Goal: Communication & Community: Answer question/provide support

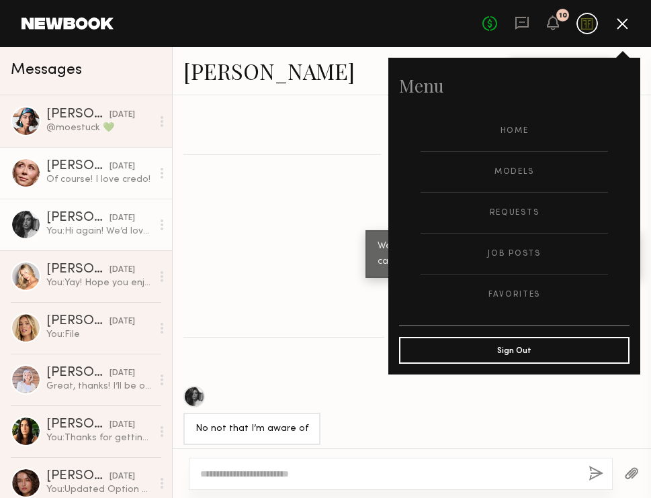
scroll to position [876, 0]
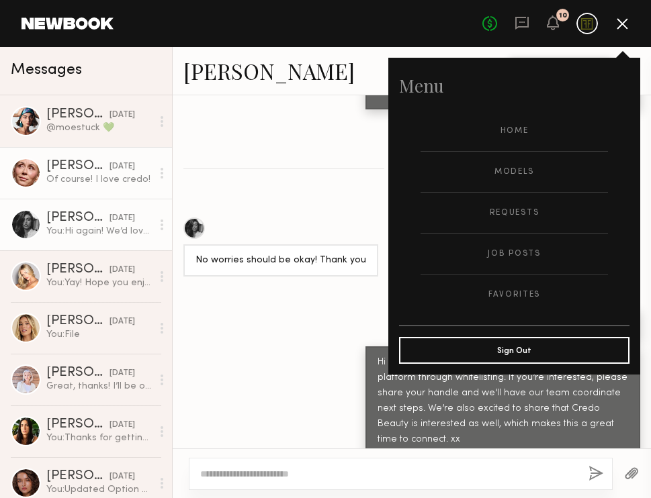
click at [109, 167] on div "[DATE]" at bounding box center [122, 166] width 26 height 13
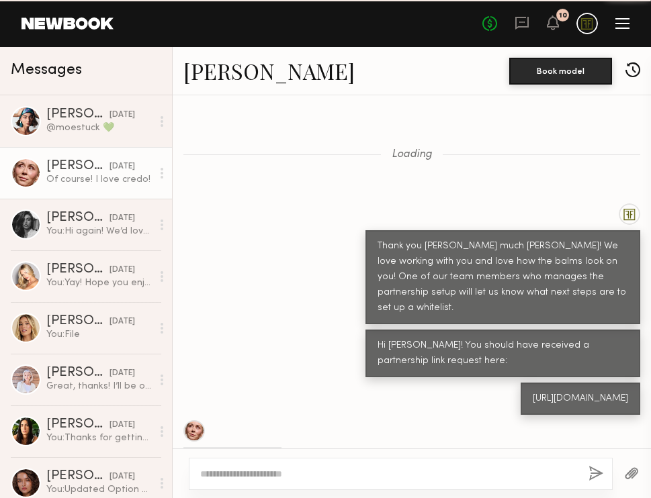
scroll to position [799, 0]
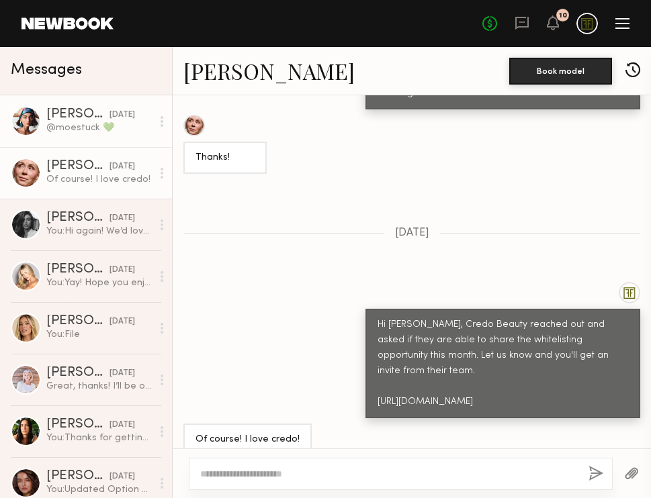
click at [93, 130] on div "@moestuck 💚" at bounding box center [98, 128] width 105 height 13
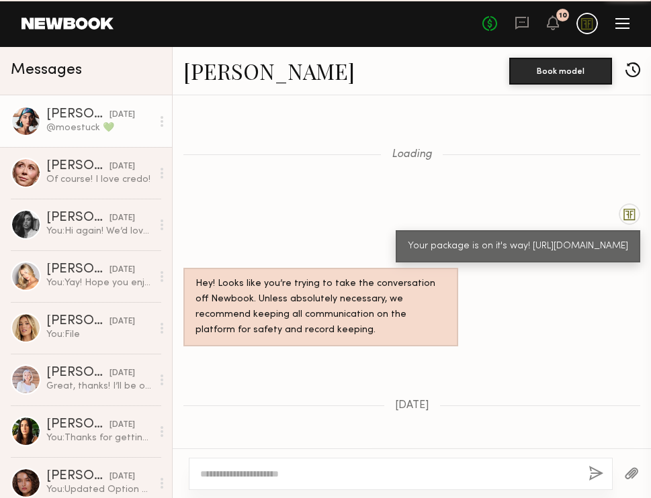
scroll to position [962, 0]
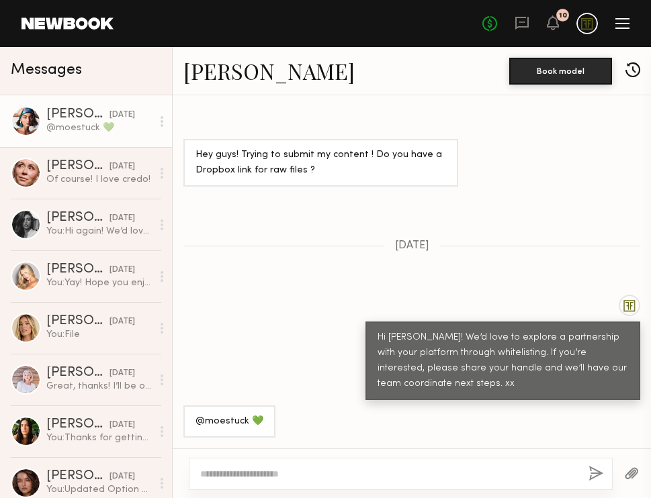
click at [107, 130] on div "@moestuck 💚" at bounding box center [98, 128] width 105 height 13
click at [248, 477] on textarea at bounding box center [388, 473] width 377 height 13
type textarea "**********"
click at [596, 475] on button "button" at bounding box center [595, 474] width 15 height 17
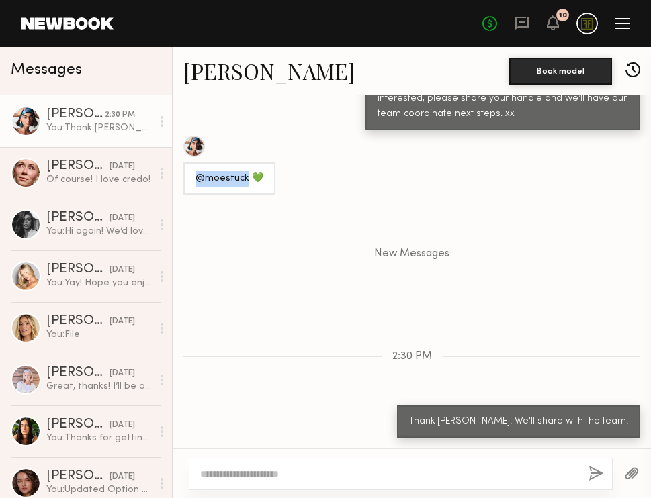
drag, startPoint x: 245, startPoint y: 179, endPoint x: 193, endPoint y: 177, distance: 52.4
click at [193, 177] on div "@moestuck 💚" at bounding box center [229, 179] width 92 height 32
copy div "@moestuck"
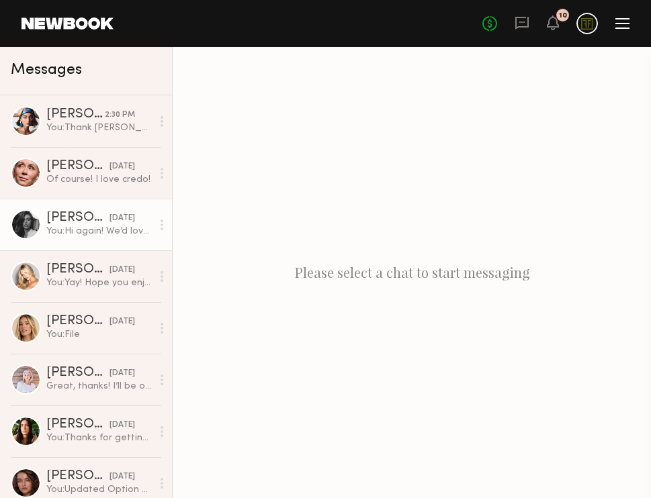
click at [81, 228] on div "You: Hi again! We’d love to explore a partnership with your platform through wh…" at bounding box center [98, 231] width 105 height 13
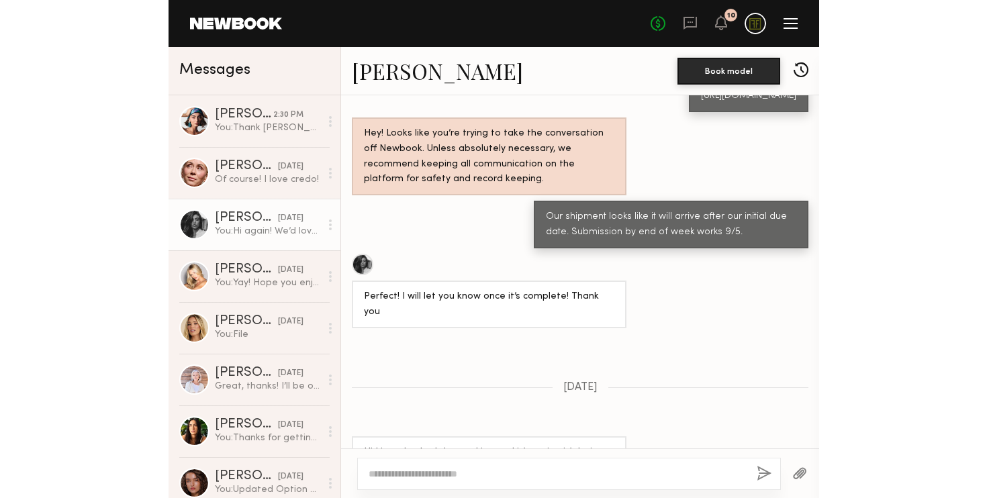
scroll to position [1561, 0]
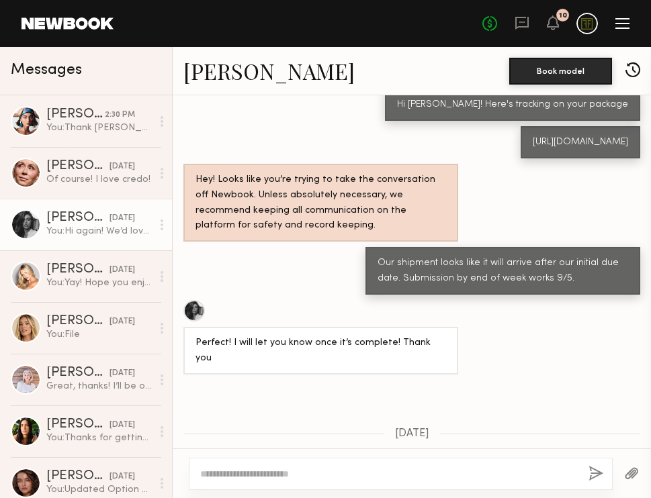
drag, startPoint x: 538, startPoint y: 168, endPoint x: 414, endPoint y: 170, distance: 123.6
click at [533, 150] on div "https://tools.usps.com/go/TrackConfirmAction?tLabels=9400136206249334290542" at bounding box center [580, 142] width 95 height 15
copy div "9400136206249334290542"
